Goal: Complete application form

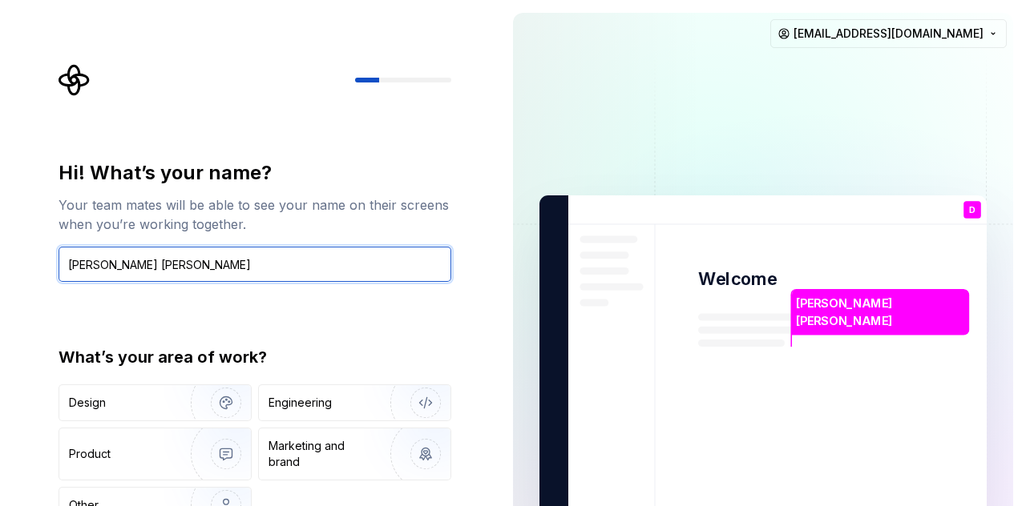
type input "Danilo M. Merdegia Jr."
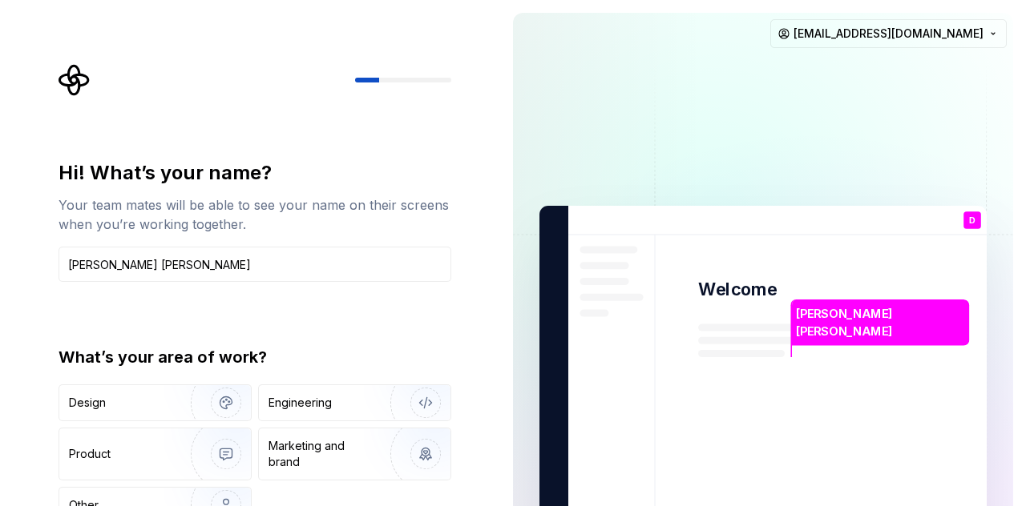
click at [423, 157] on div "Hi! What’s your name? Your team mates will be able to see your name on their sc…" at bounding box center [259, 331] width 421 height 535
click at [353, 390] on div "Engineering" at bounding box center [354, 402] width 191 height 35
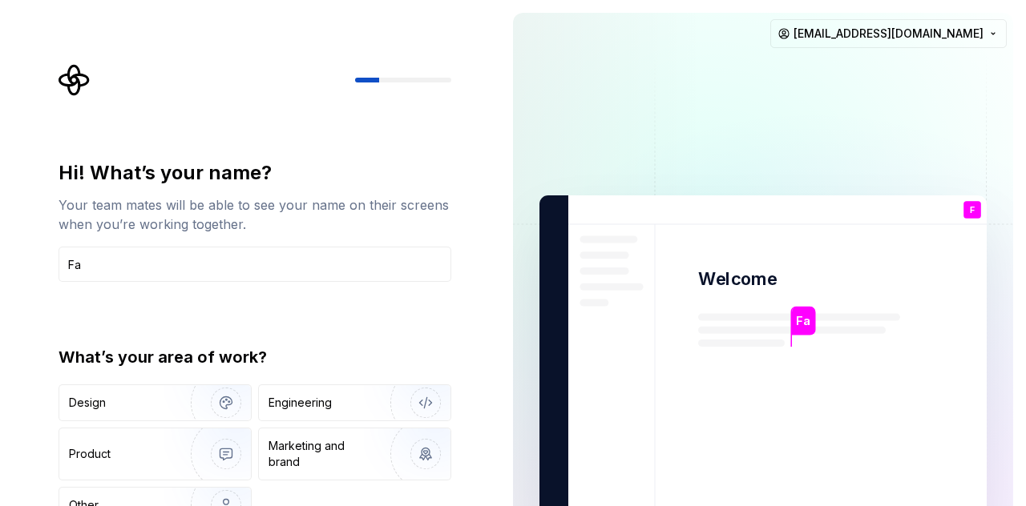
type input "F"
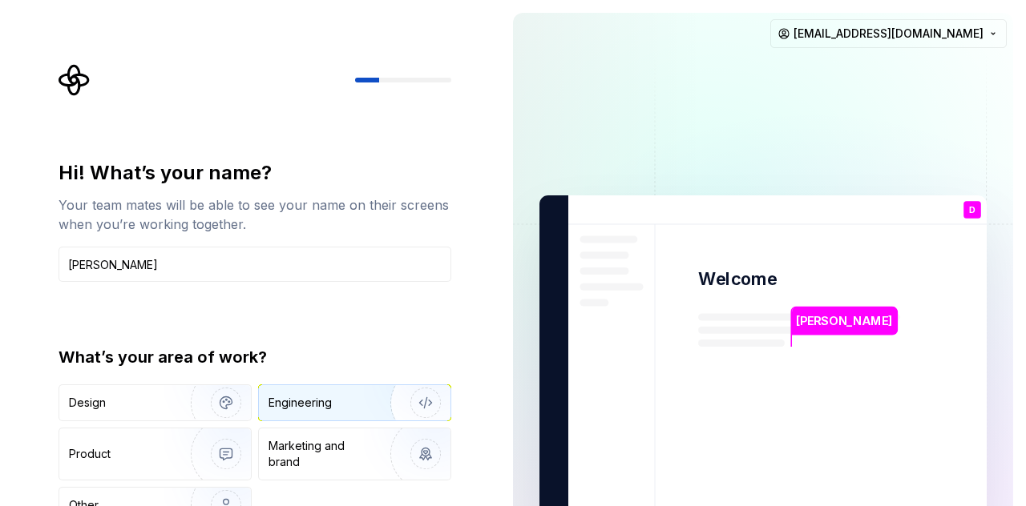
type input "Danilo Merdegia"
click at [383, 397] on img "button" at bounding box center [415, 402] width 103 height 107
click at [486, 355] on div "Hi! What’s your name? Your team mates will be able to see your name on their sc…" at bounding box center [250, 361] width 500 height 723
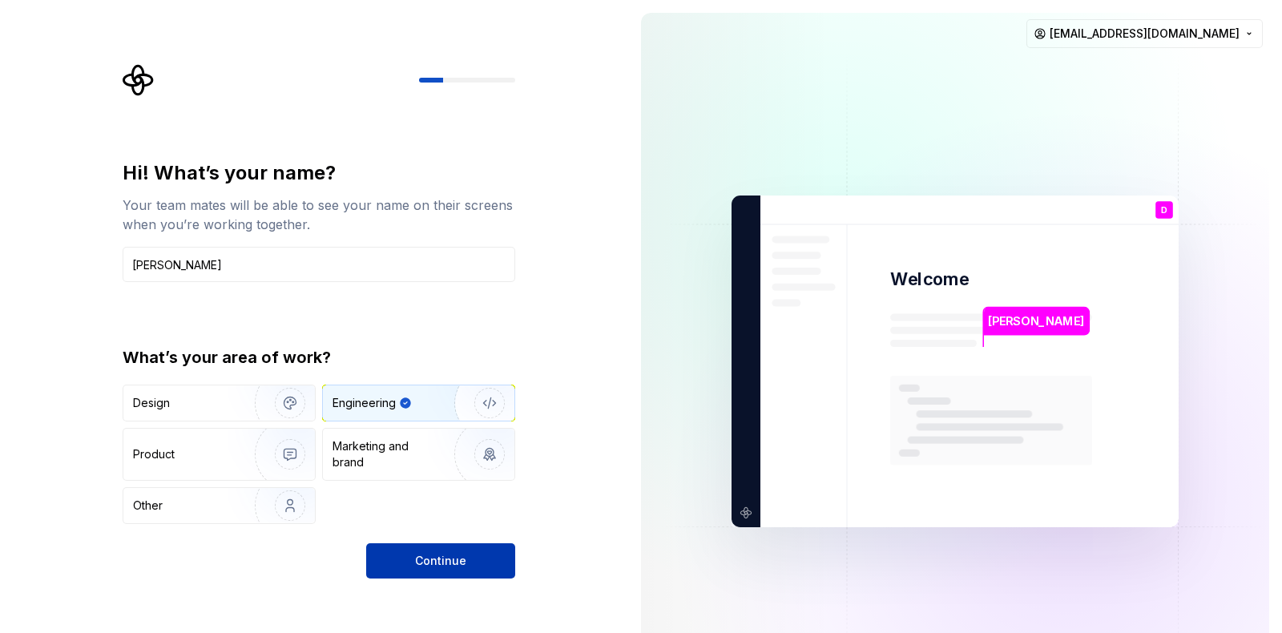
click at [434, 506] on span "Continue" at bounding box center [440, 561] width 51 height 16
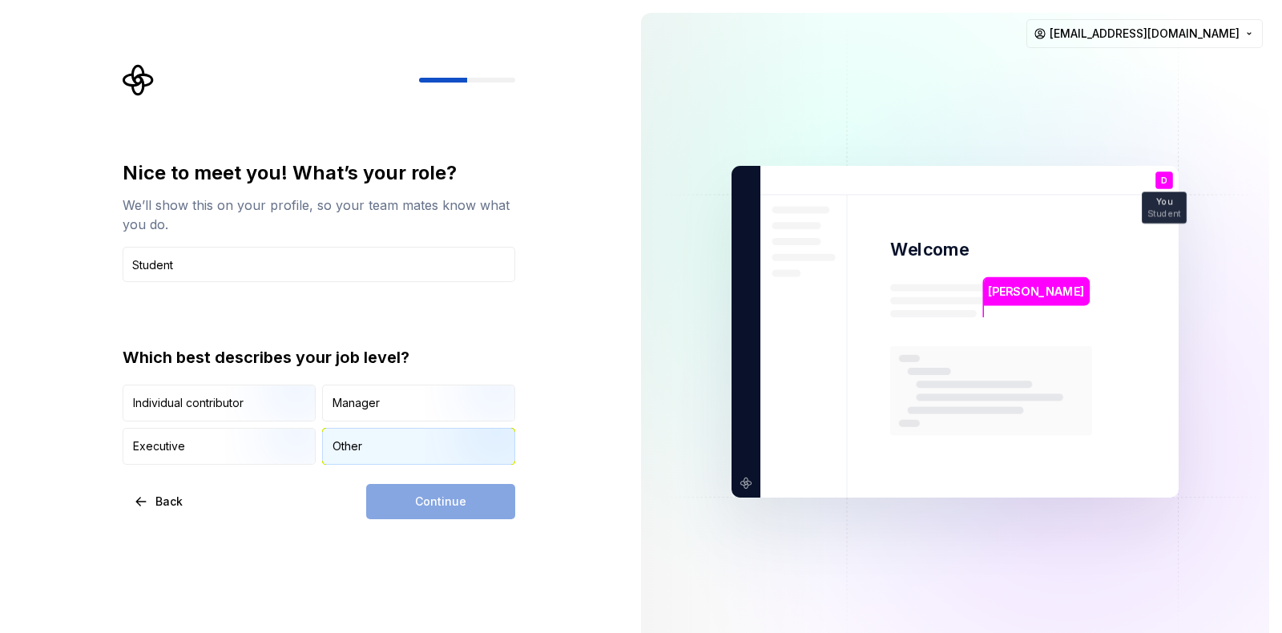
type input "Student"
click at [373, 448] on div "Other" at bounding box center [418, 446] width 191 height 35
click at [449, 501] on span "Continue" at bounding box center [440, 502] width 51 height 16
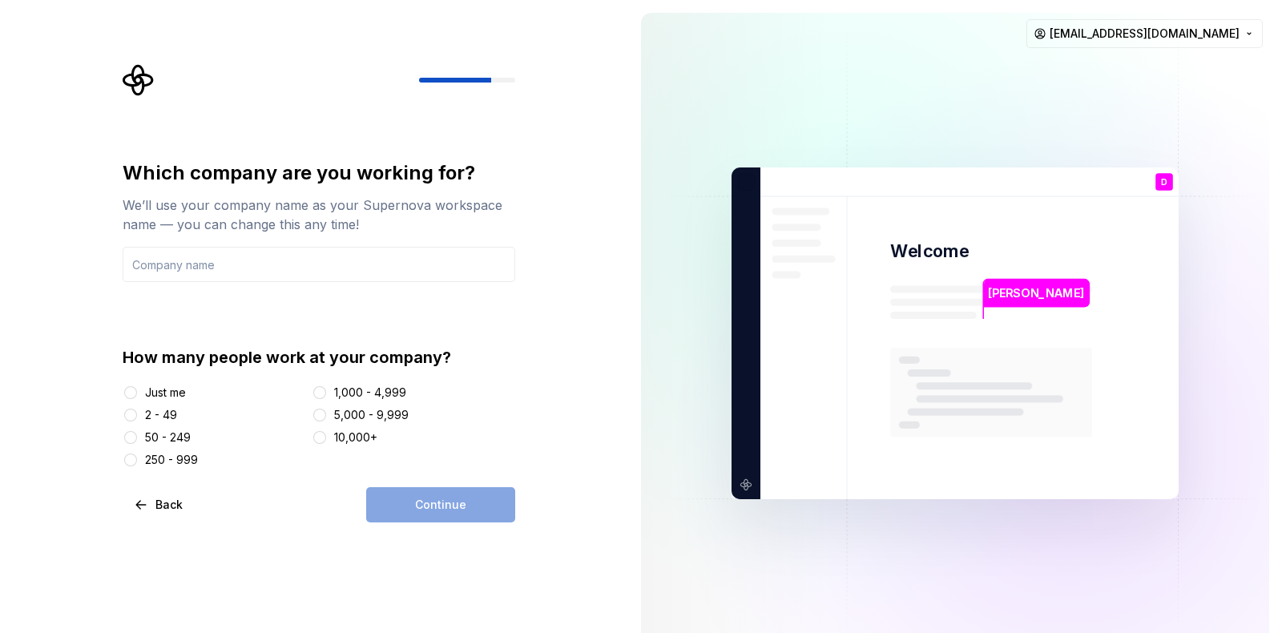
click at [176, 390] on div "Just me" at bounding box center [165, 393] width 41 height 16
click at [137, 390] on button "Just me" at bounding box center [130, 392] width 13 height 13
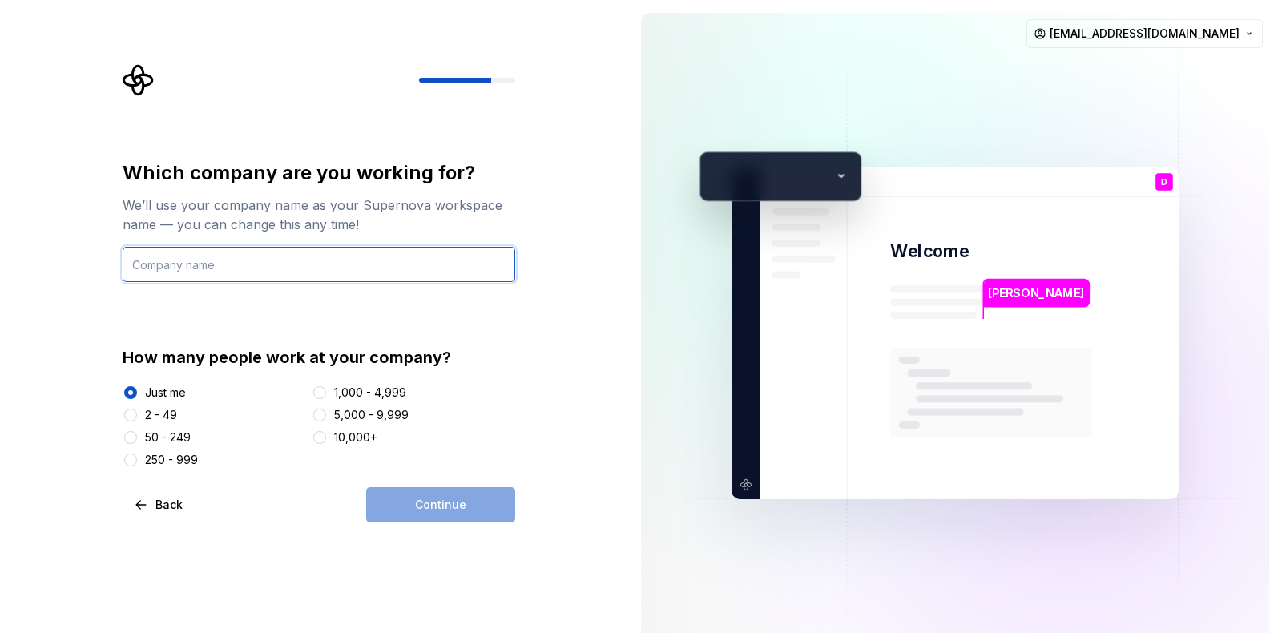
click at [261, 269] on input "text" at bounding box center [319, 264] width 393 height 35
type input "None"
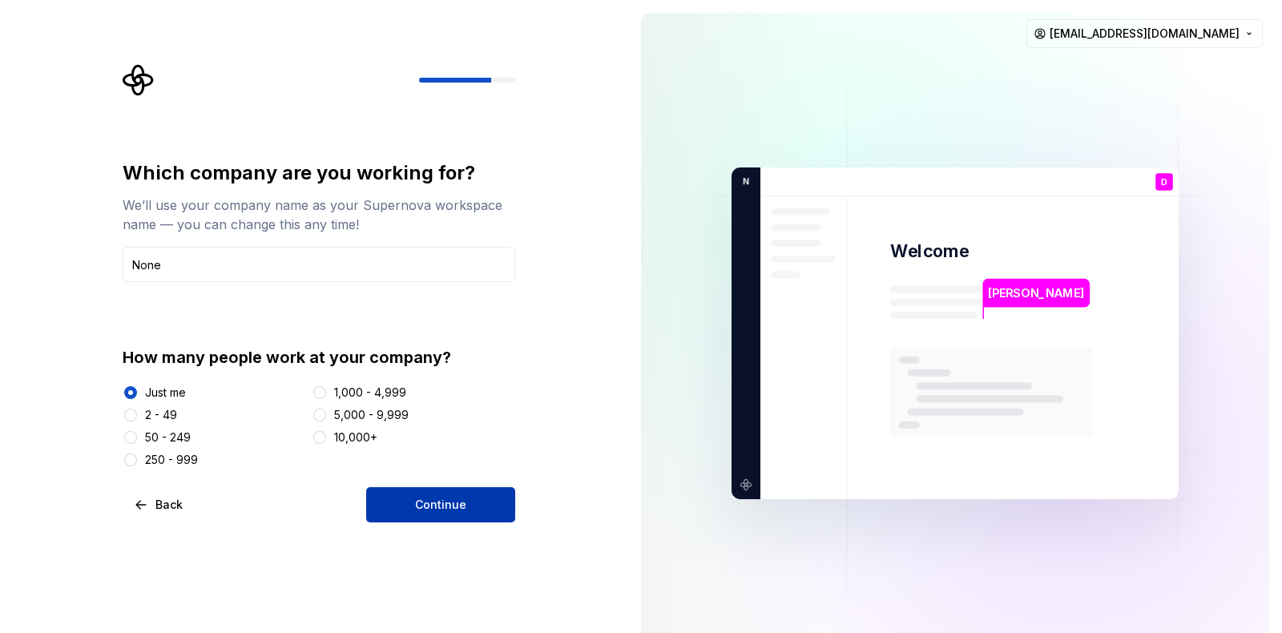
click at [458, 499] on span "Continue" at bounding box center [440, 505] width 51 height 16
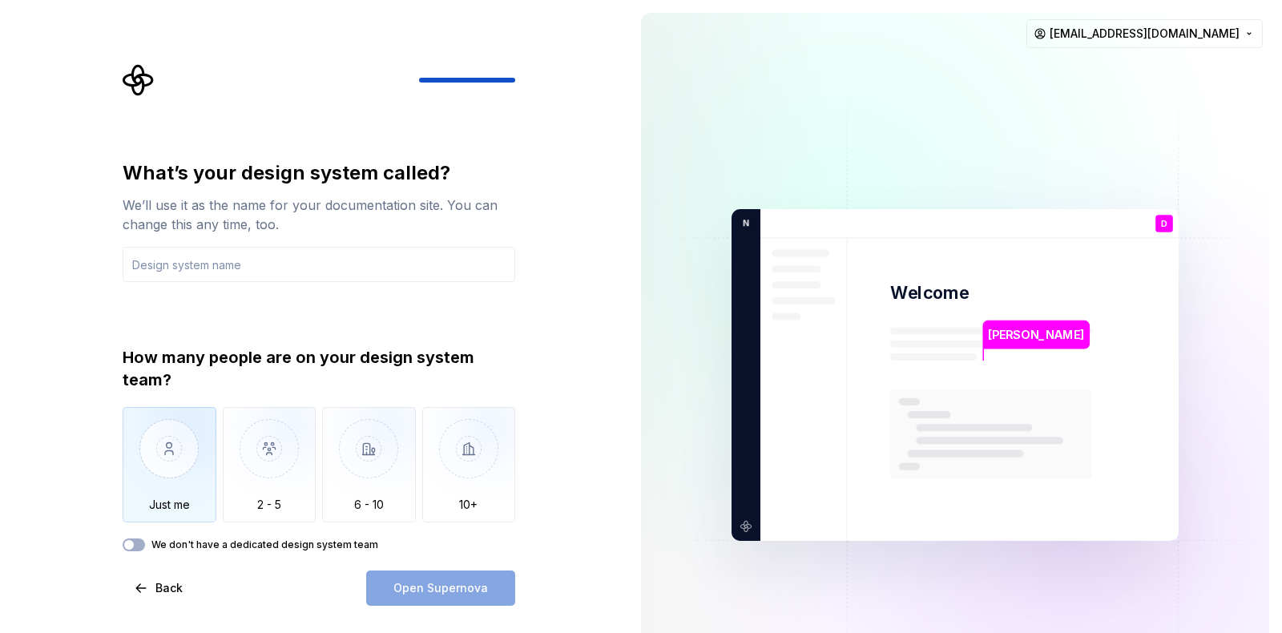
click at [179, 457] on img "button" at bounding box center [170, 460] width 94 height 107
click at [176, 506] on label "We don't have a dedicated design system team" at bounding box center [264, 544] width 227 height 13
click at [145, 506] on button "We don't have a dedicated design system team" at bounding box center [134, 544] width 22 height 13
click at [176, 506] on label "We don't have a dedicated design system team" at bounding box center [264, 544] width 227 height 13
click at [145, 506] on button "We don't have a dedicated design system team" at bounding box center [134, 544] width 22 height 13
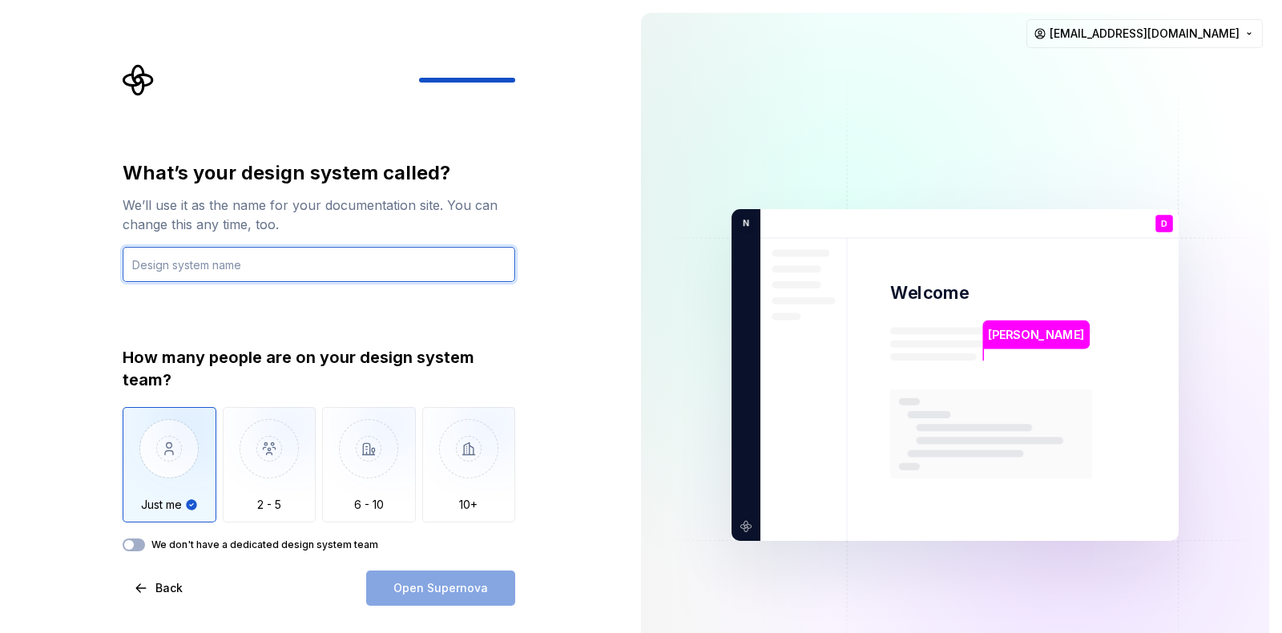
click at [278, 252] on input "text" at bounding box center [319, 264] width 393 height 35
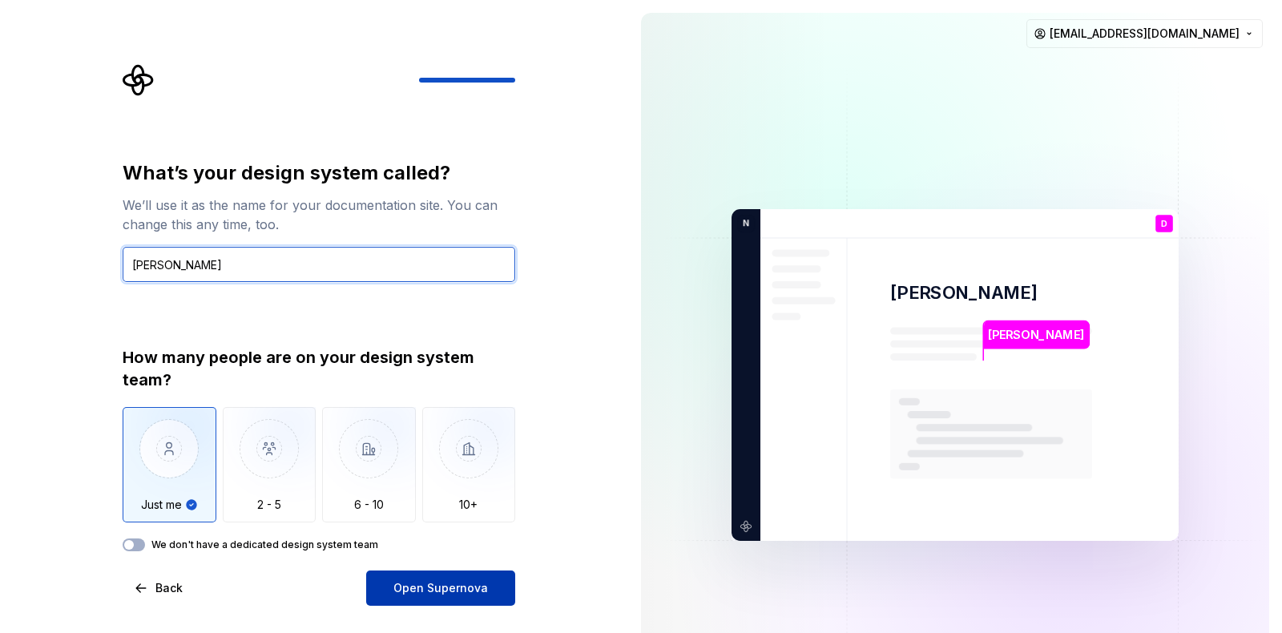
type input "Danilo"
click at [455, 506] on span "Open Supernova" at bounding box center [440, 588] width 95 height 16
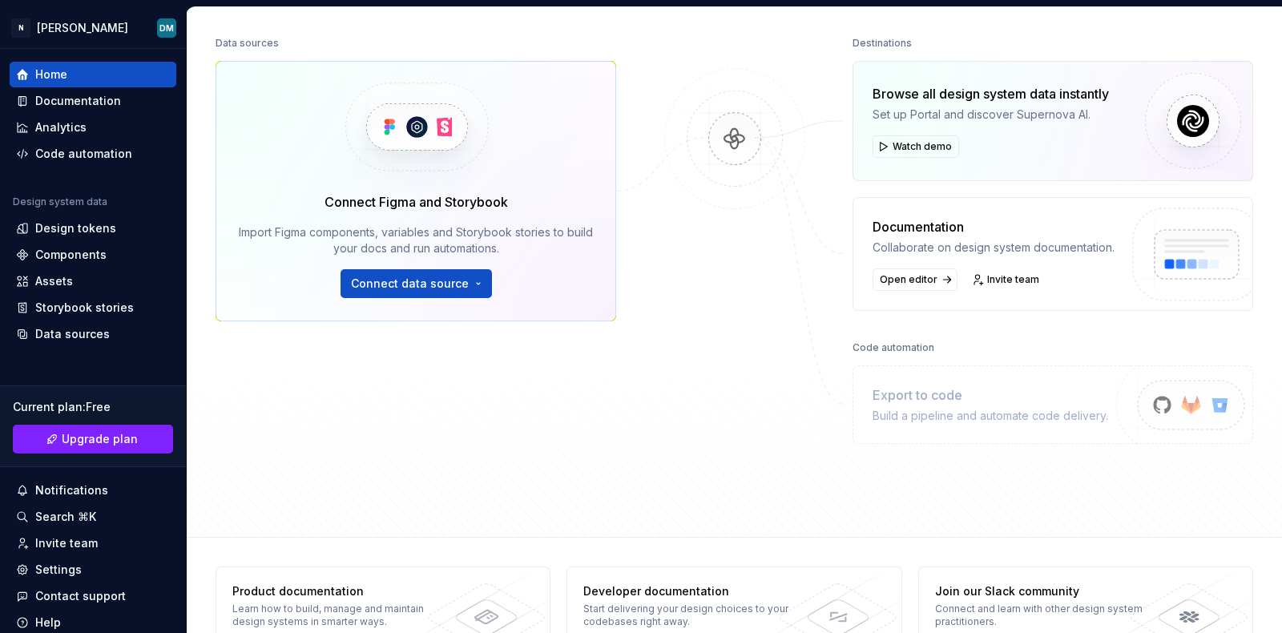
scroll to position [195, 0]
click at [409, 278] on span "Connect data source" at bounding box center [410, 284] width 118 height 16
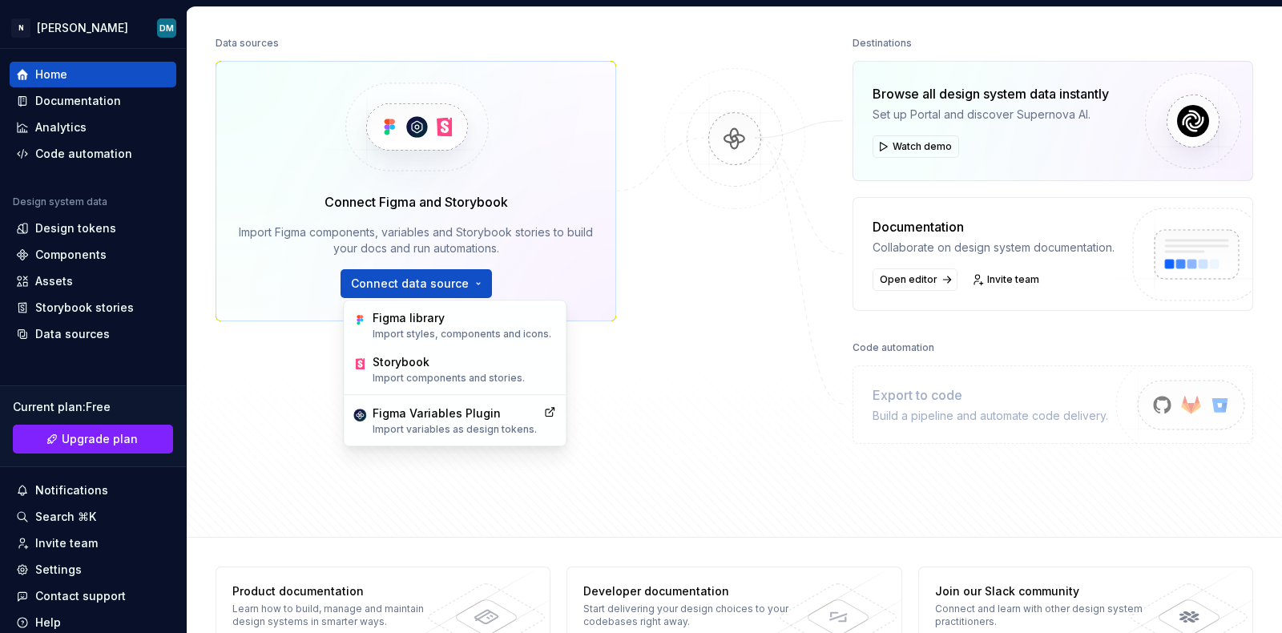
click at [712, 326] on div at bounding box center [735, 238] width 160 height 412
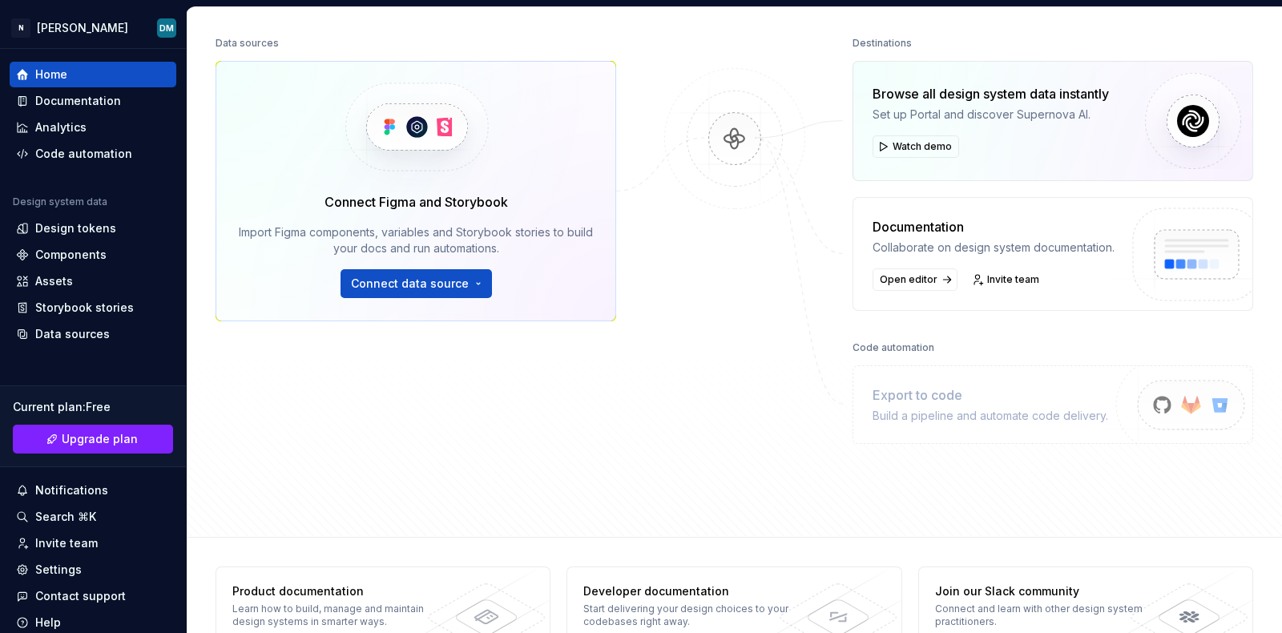
scroll to position [0, 0]
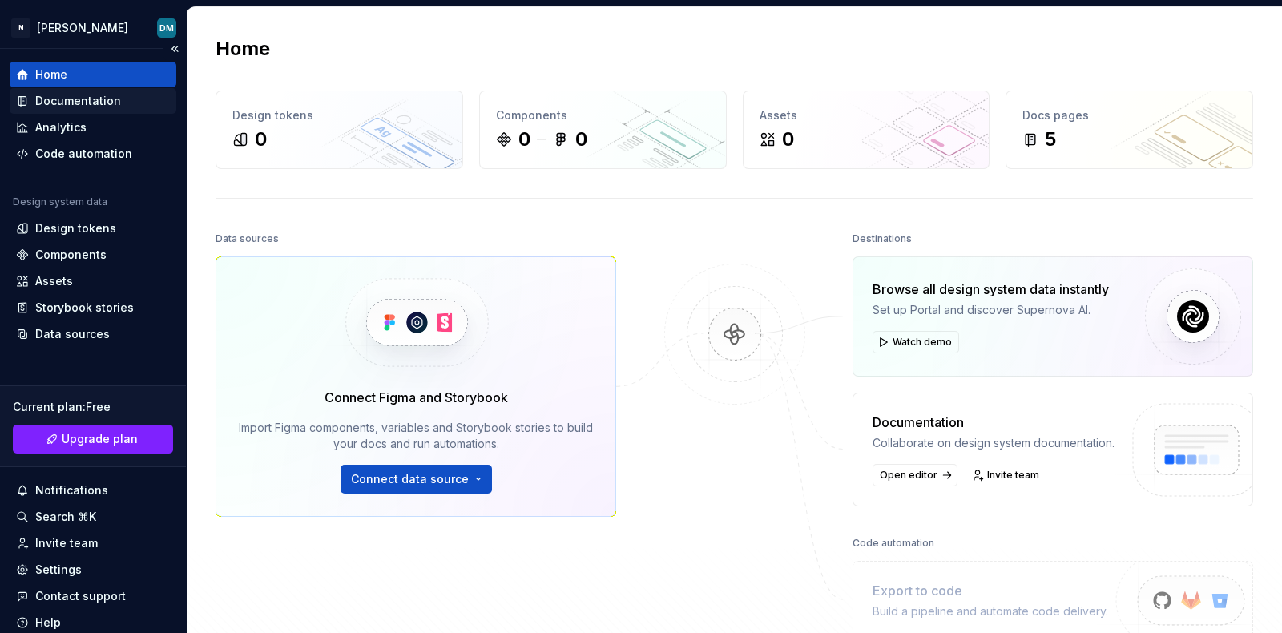
click at [105, 106] on div "Documentation" at bounding box center [78, 101] width 86 height 16
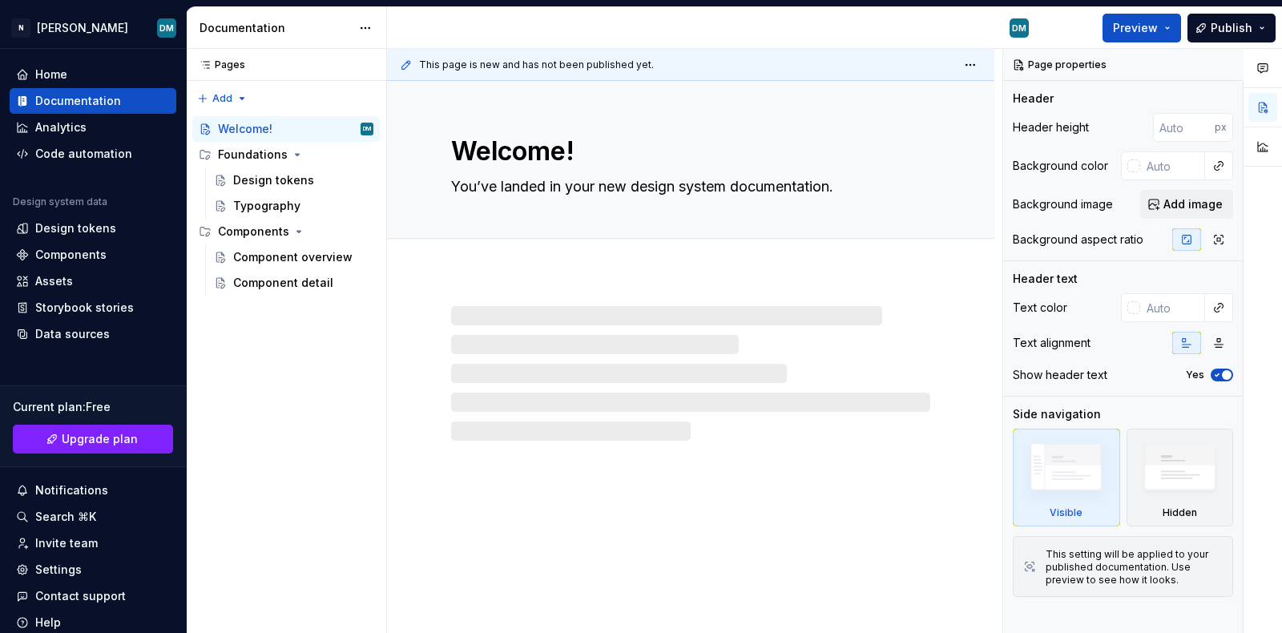
type textarea "*"
